Goal: Find specific page/section: Find specific page/section

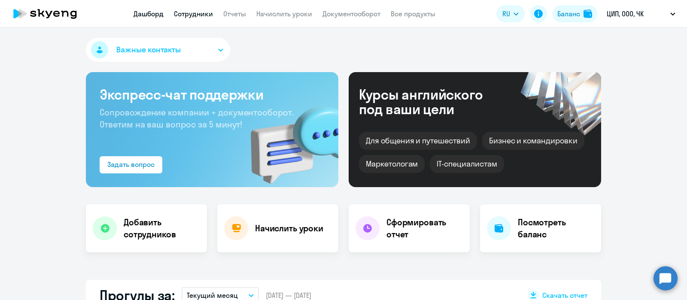
click at [194, 13] on link "Сотрудники" at bounding box center [193, 13] width 39 height 9
select select "30"
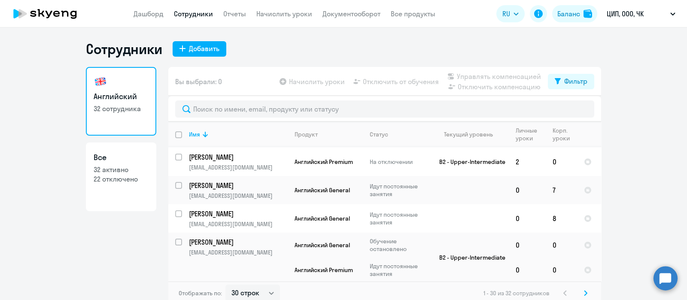
scroll to position [750, 0]
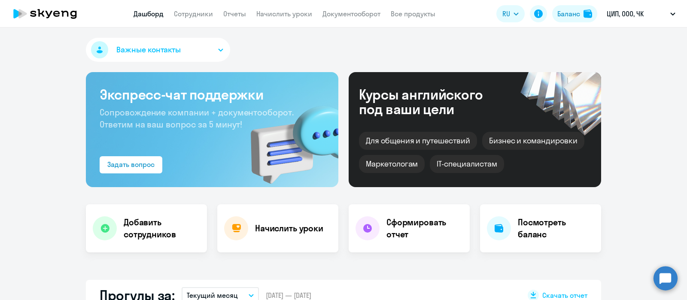
click at [335, 19] on app-header "Дашборд Сотрудники Отчеты Начислить уроки Документооборот Все продукты Дашборд …" at bounding box center [343, 13] width 687 height 27
click at [335, 13] on link "Документооборот" at bounding box center [351, 13] width 58 height 9
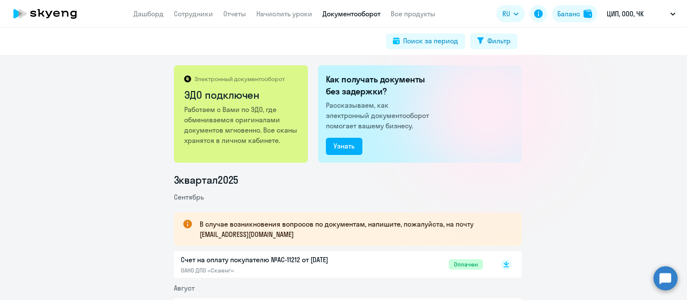
scroll to position [115, 0]
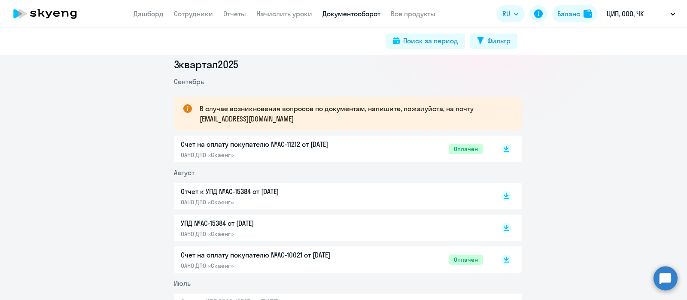
click at [398, 160] on div "Счет на оплату покупателю №AC-11212 от [DATE] ОАНО ДПО «Скаенг» Оплачен" at bounding box center [348, 149] width 348 height 27
click at [390, 147] on div "Счет на оплату покупателю №AC-11212 от [DATE] ОАНО ДПО «Скаенг» Оплачен" at bounding box center [332, 149] width 302 height 20
